Goal: Information Seeking & Learning: Learn about a topic

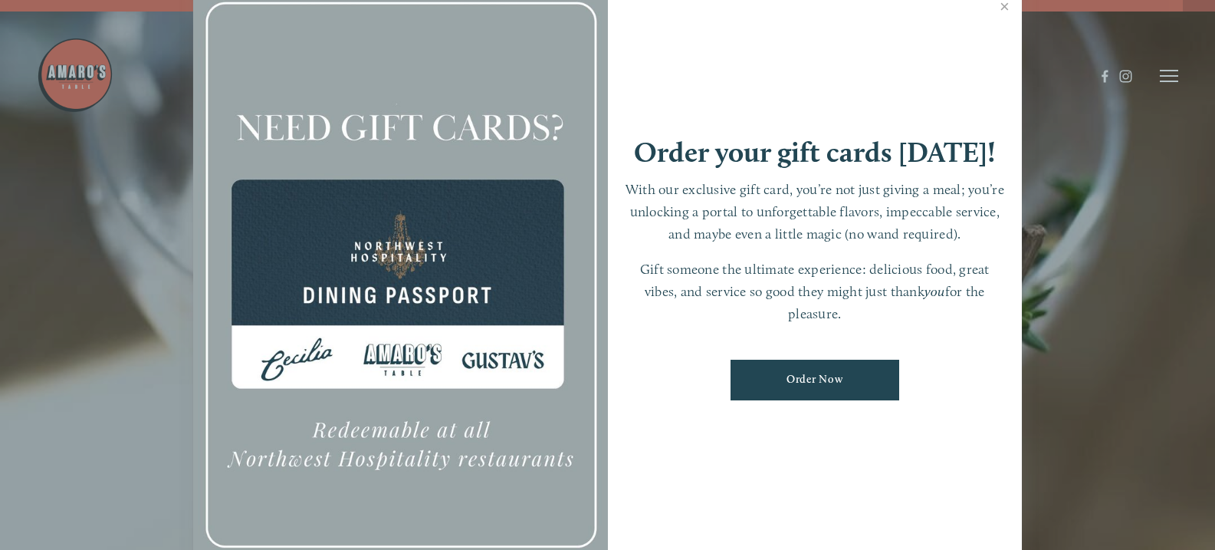
scroll to position [32, 0]
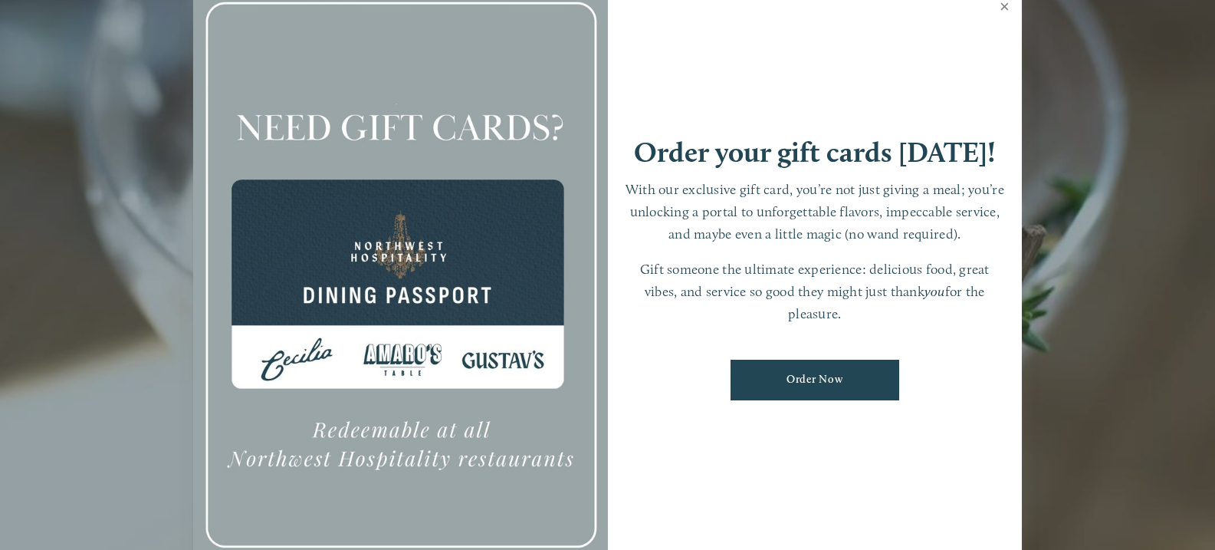
click at [1004, 2] on link "Close" at bounding box center [1005, 8] width 30 height 43
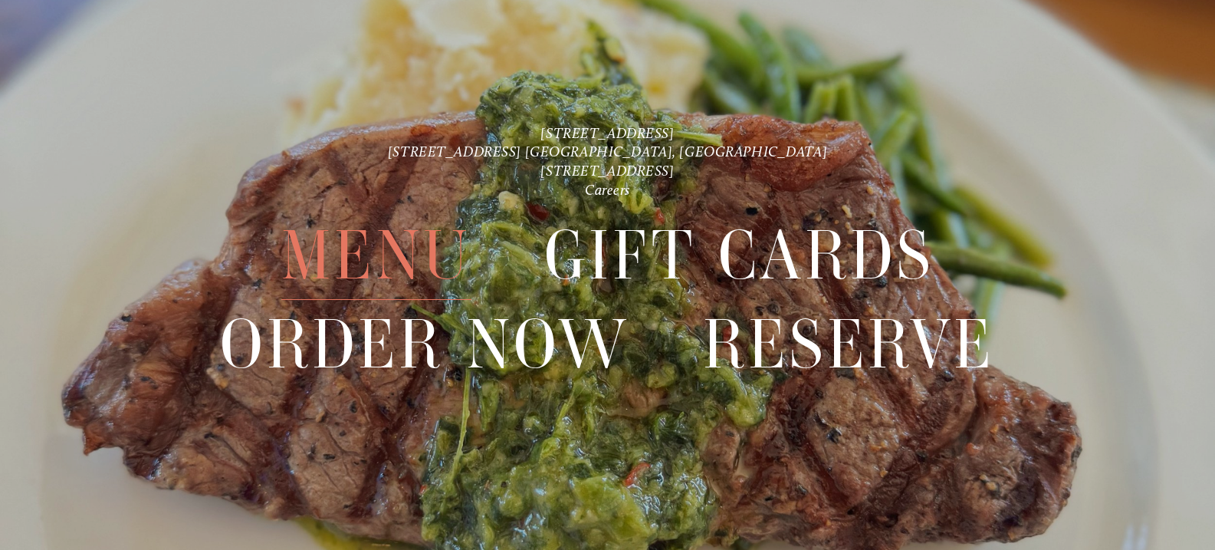
click at [367, 255] on span "Menu" at bounding box center [376, 256] width 190 height 88
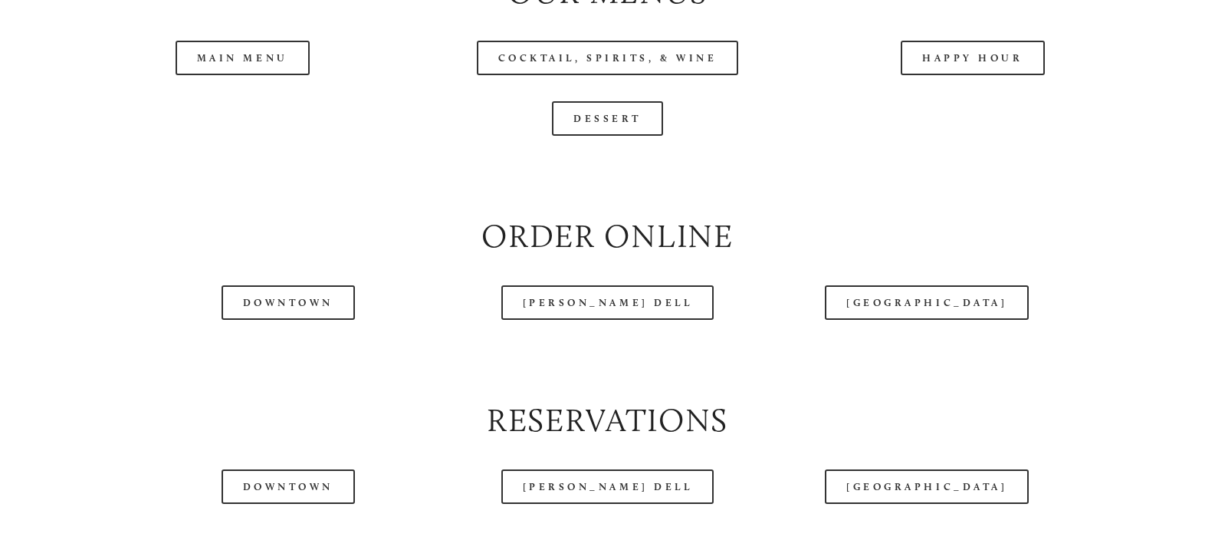
scroll to position [1687, 0]
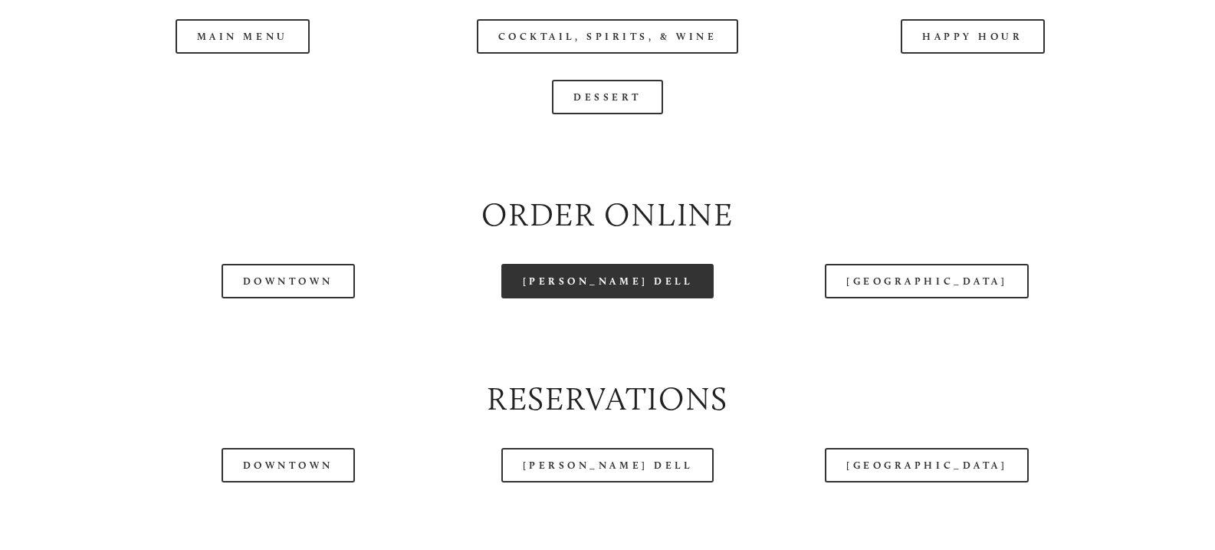
click at [610, 298] on link "[PERSON_NAME] Dell" at bounding box center [608, 281] width 213 height 35
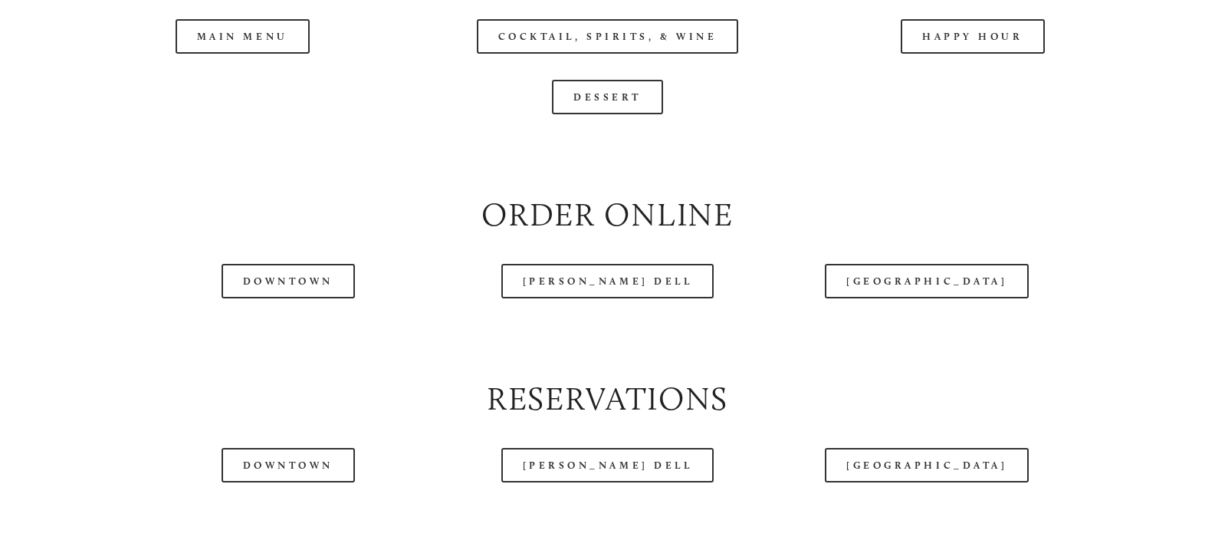
click at [235, 80] on header "Menu Order Now Visit Gallery 0" at bounding box center [608, 38] width 1143 height 152
click at [275, 80] on header "Menu Order Now Visit Gallery 0" at bounding box center [608, 38] width 1143 height 152
click at [253, 85] on header "Menu Order Now Visit Gallery 0" at bounding box center [608, 38] width 1143 height 152
click at [260, 77] on div at bounding box center [566, 37] width 1058 height 79
click at [266, 73] on div at bounding box center [566, 37] width 1058 height 79
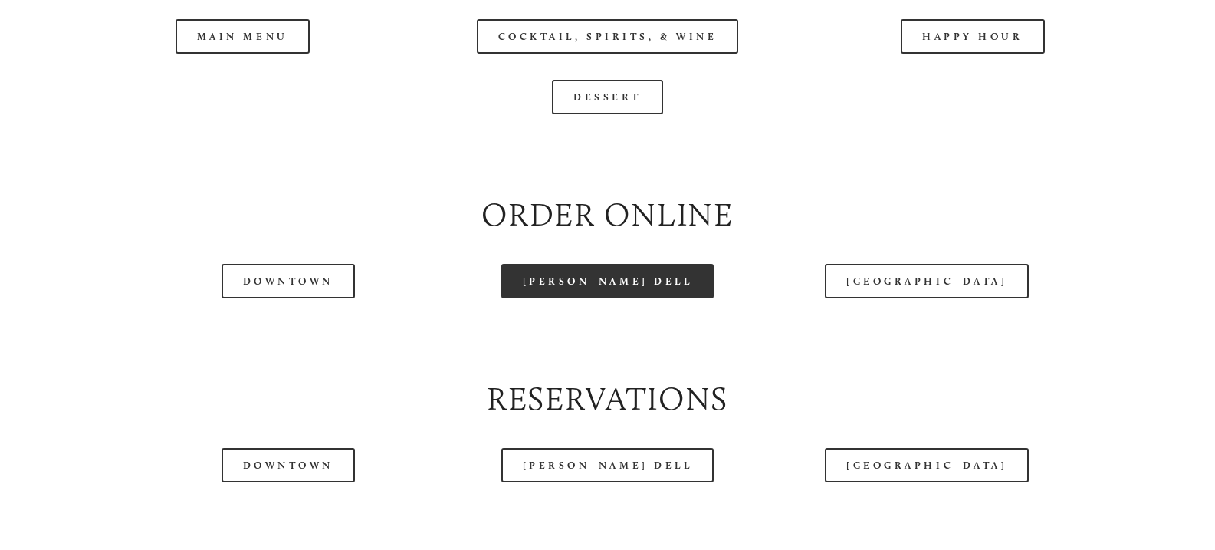
click at [598, 298] on link "[PERSON_NAME] Dell" at bounding box center [608, 281] width 213 height 35
